Goal: Information Seeking & Learning: Learn about a topic

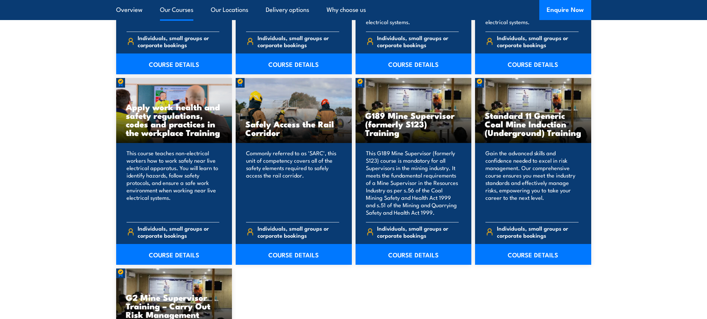
scroll to position [1114, 0]
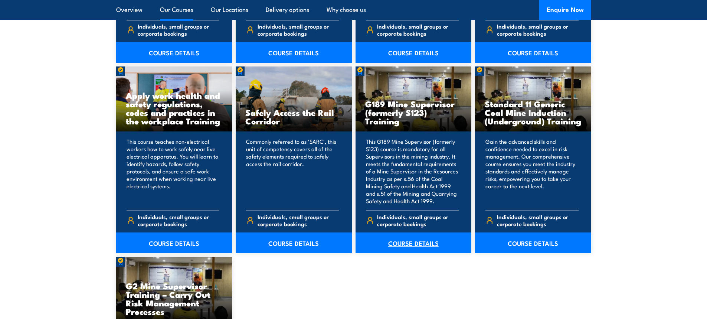
click at [434, 244] on link "COURSE DETAILS" at bounding box center [414, 242] width 116 height 21
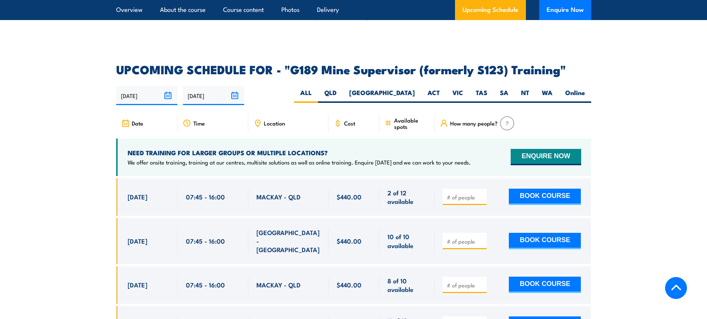
scroll to position [1225, 0]
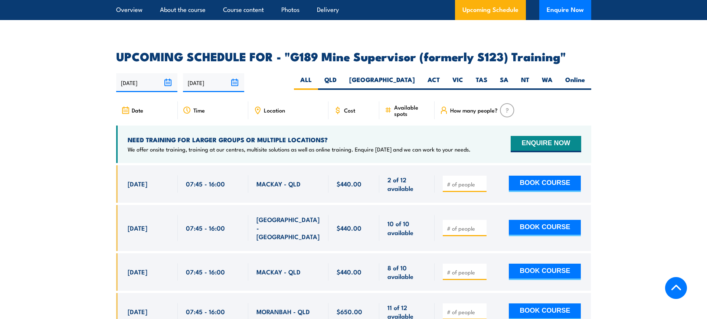
click at [270, 107] on span "Location" at bounding box center [274, 110] width 21 height 6
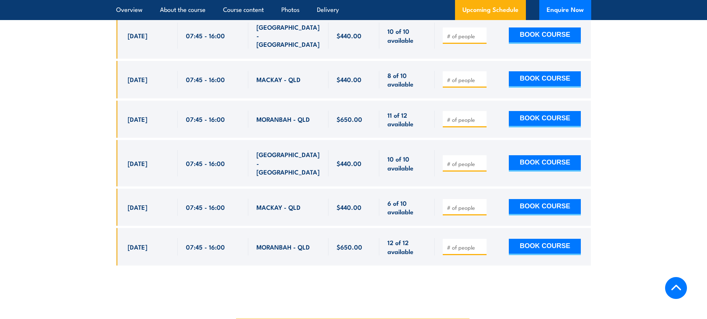
scroll to position [1411, 0]
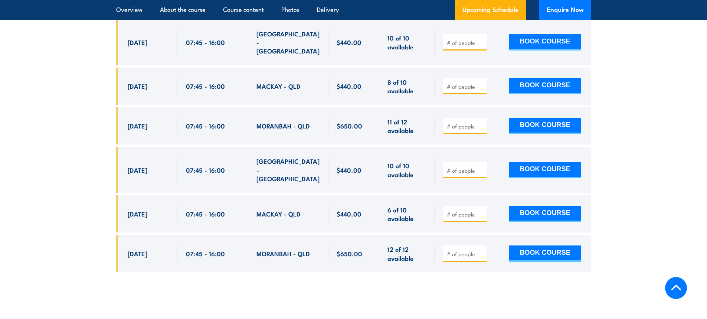
drag, startPoint x: 128, startPoint y: 141, endPoint x: 426, endPoint y: 229, distance: 310.2
click at [426, 229] on div "$440.00" at bounding box center [353, 132] width 475 height 304
copy div "16 Sep, 2025 07:45 - 16:00 MACKAY - QLD 8 of 10 available $440.00 $440.00 8 of …"
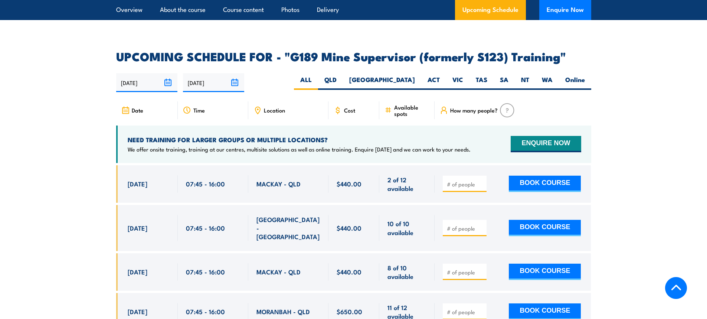
scroll to position [1242, 0]
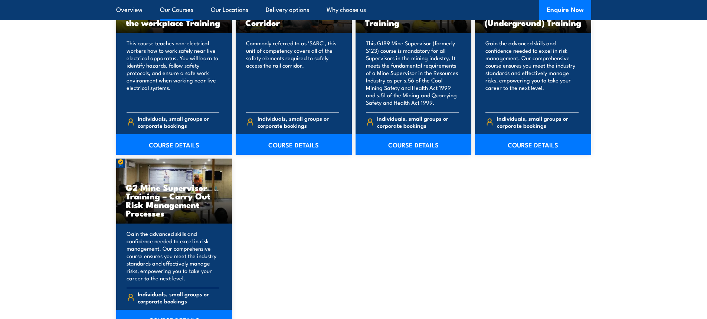
scroll to position [1225, 0]
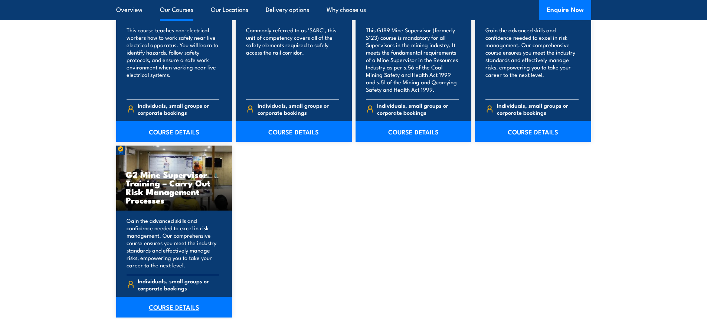
click at [185, 310] on link "COURSE DETAILS" at bounding box center [174, 307] width 116 height 21
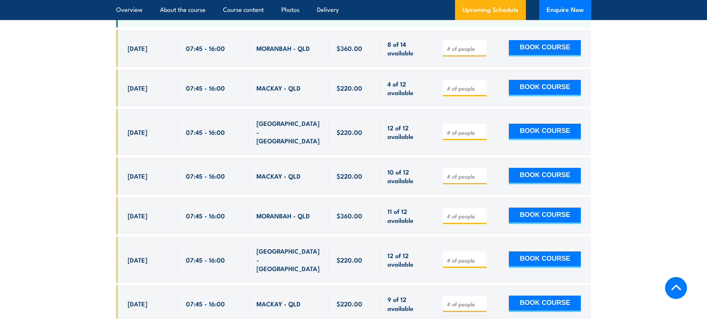
scroll to position [1485, 0]
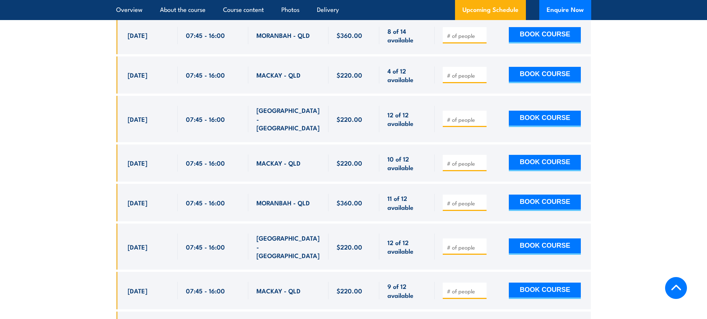
click at [125, 161] on div "18 Sep, 2025, 07:45 - 07:45" at bounding box center [147, 162] width 62 height 37
click at [128, 161] on span "18 Sep, 2025" at bounding box center [138, 163] width 20 height 9
drag, startPoint x: 128, startPoint y: 161, endPoint x: 307, endPoint y: 166, distance: 179.0
click at [307, 166] on div "18 Sep, 2025, 07:45 - 07:45" at bounding box center [353, 162] width 475 height 37
click at [203, 163] on span "07:45 - 16:00" at bounding box center [205, 163] width 39 height 9
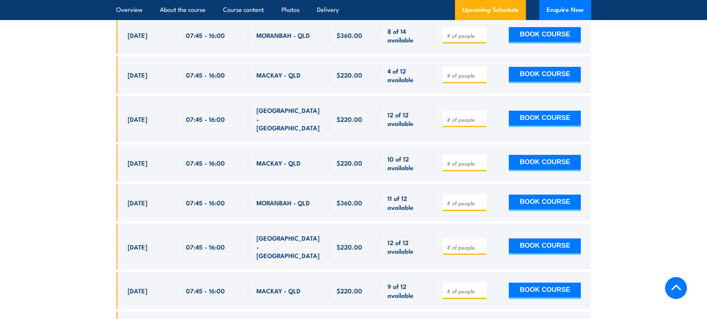
drag, startPoint x: 128, startPoint y: 160, endPoint x: 236, endPoint y: 157, distance: 108.5
click at [236, 157] on div "18 Sep, 2025, 07:45 - 07:45" at bounding box center [353, 162] width 475 height 37
copy div "18 Sep, 2025 07:45 - 16:00"
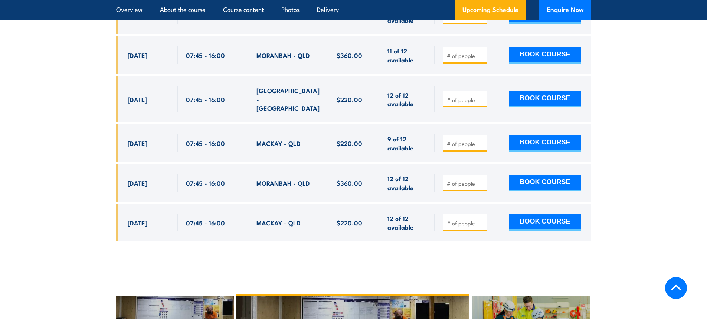
scroll to position [1634, 0]
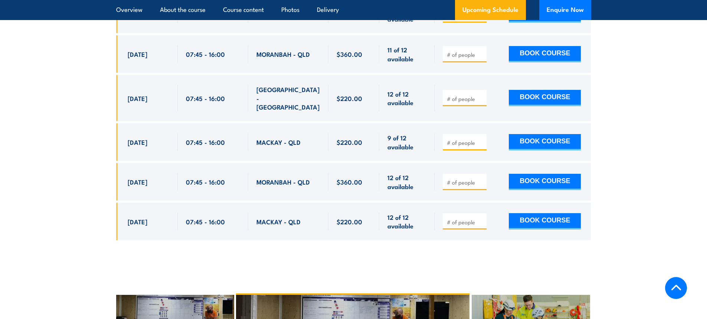
click at [127, 132] on div "16 Oct, 2025, 07:45 - 07:45" at bounding box center [147, 141] width 62 height 37
drag, startPoint x: 128, startPoint y: 131, endPoint x: 228, endPoint y: 134, distance: 99.9
click at [228, 134] on div "16 Oct, 2025, 07:45 - 07:45" at bounding box center [353, 141] width 475 height 37
copy div "16 Oct, 2025 07:45 - 16:00"
